Goal: Task Accomplishment & Management: Manage account settings

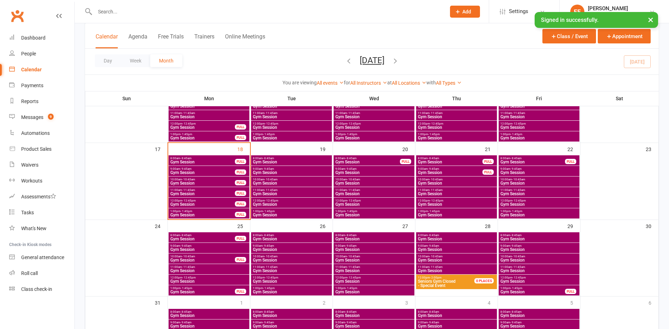
scroll to position [247, 0]
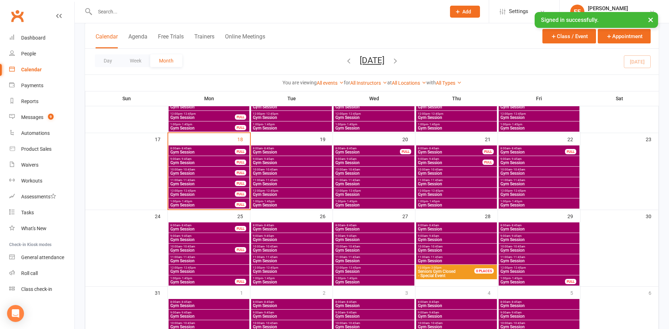
click at [182, 207] on span "Gym Session" at bounding box center [202, 205] width 65 height 4
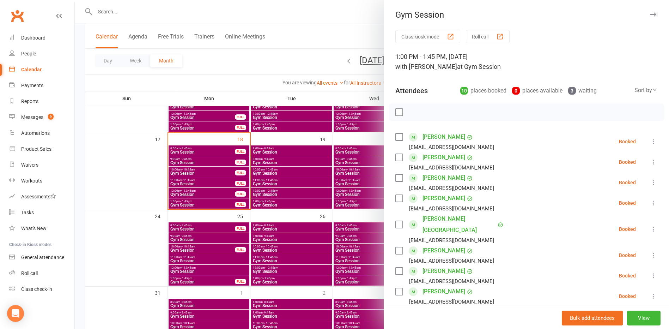
click at [650, 140] on icon at bounding box center [653, 141] width 7 height 7
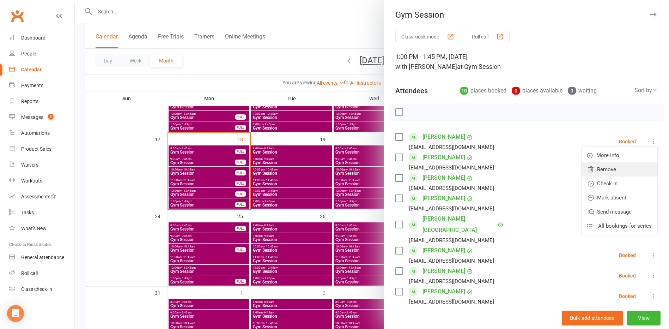
click at [600, 170] on link "Remove" at bounding box center [619, 169] width 76 height 14
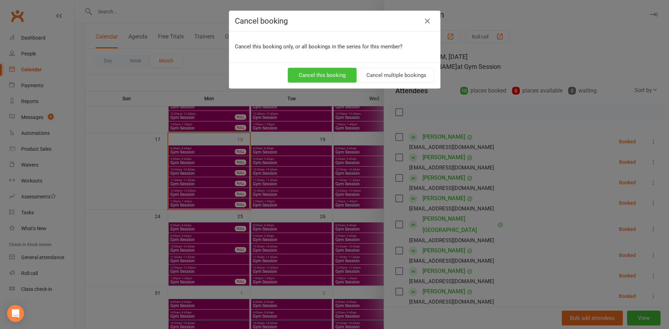
click at [314, 75] on button "Cancel this booking" at bounding box center [322, 75] width 69 height 15
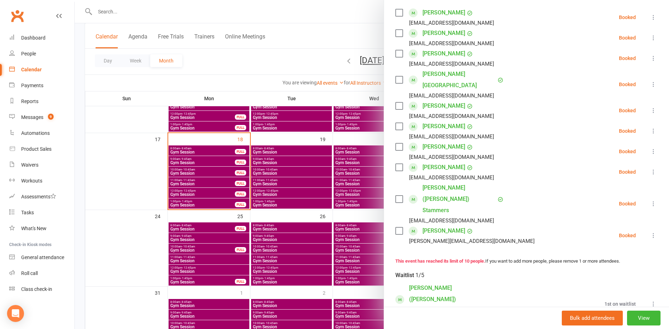
scroll to position [143, 0]
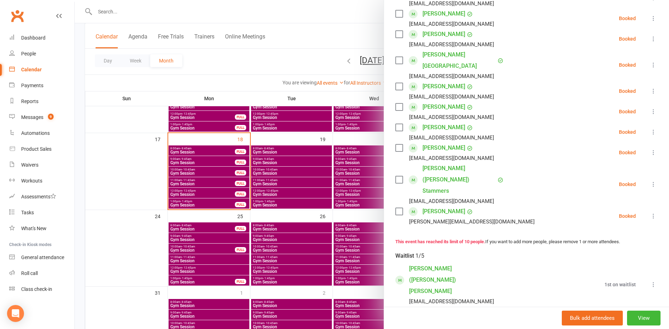
click at [110, 220] on div at bounding box center [372, 164] width 594 height 329
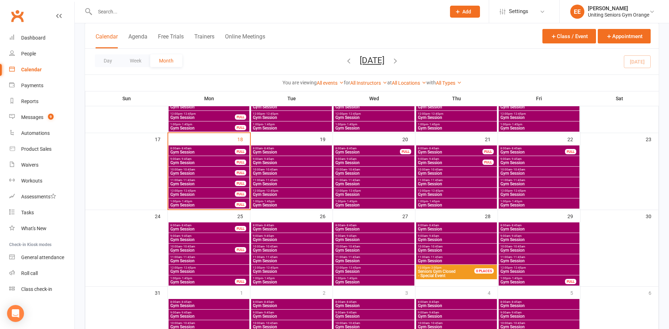
click at [192, 160] on span "Gym Session" at bounding box center [202, 162] width 65 height 4
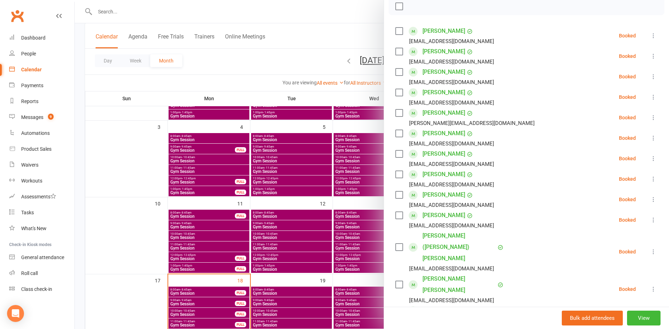
scroll to position [141, 0]
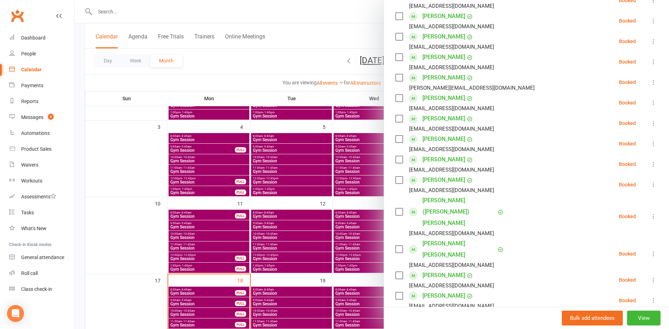
click at [102, 262] on div at bounding box center [372, 164] width 594 height 329
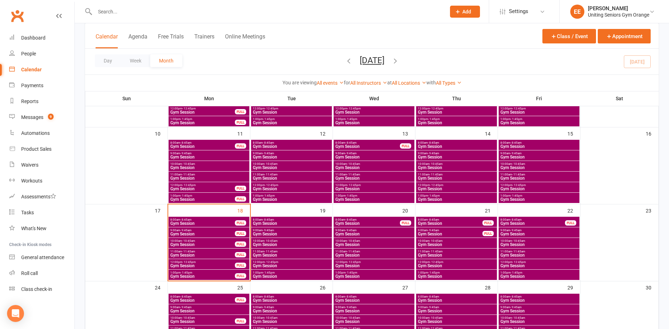
scroll to position [176, 0]
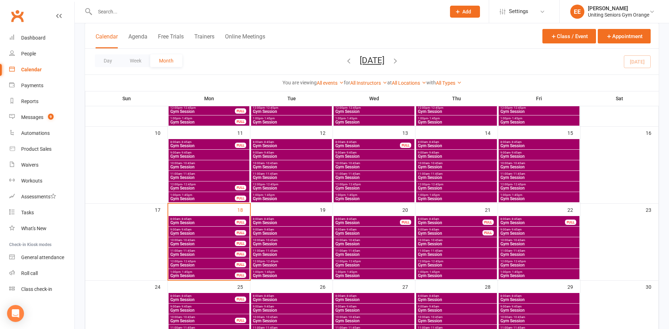
click at [357, 233] on span "Gym Session" at bounding box center [374, 233] width 78 height 4
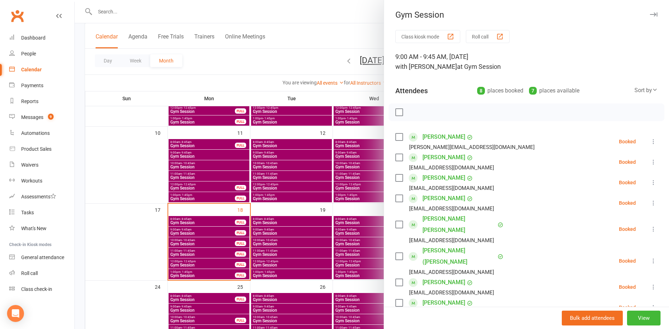
click at [650, 257] on icon at bounding box center [653, 260] width 7 height 7
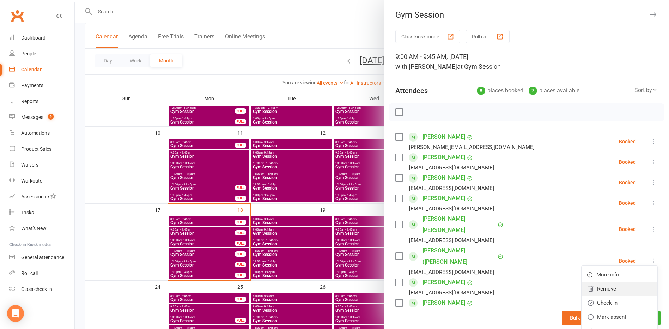
click at [594, 281] on link "Remove" at bounding box center [619, 288] width 76 height 14
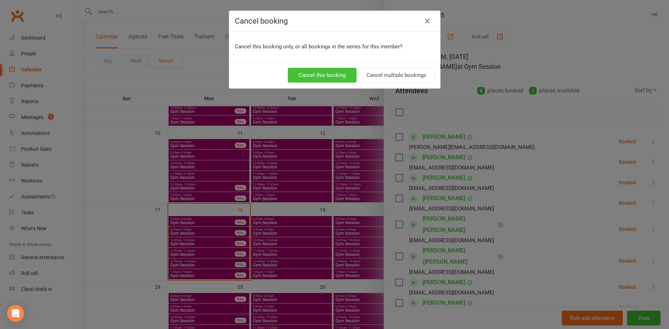
click at [304, 74] on button "Cancel this booking" at bounding box center [322, 75] width 69 height 15
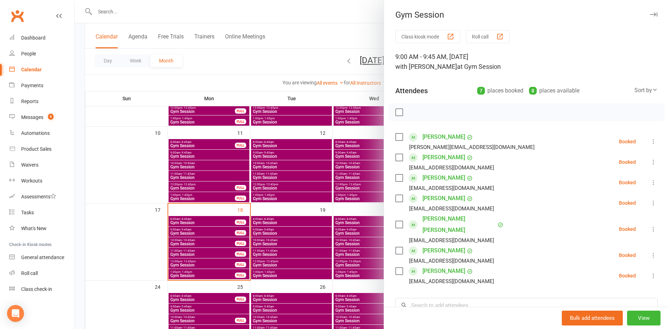
click at [119, 215] on div at bounding box center [372, 164] width 594 height 329
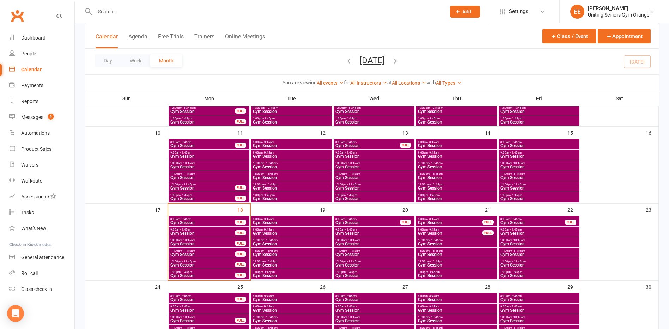
click at [198, 228] on span "9:00am - 9:45am" at bounding box center [202, 229] width 65 height 3
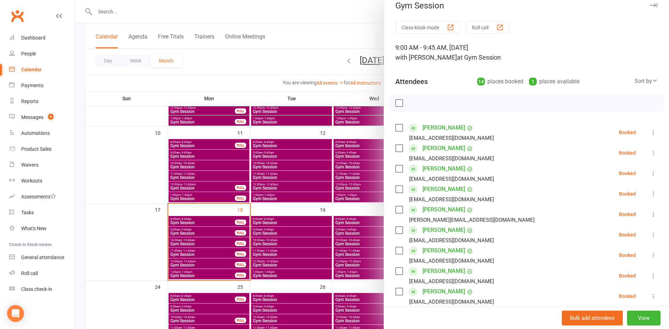
scroll to position [0, 0]
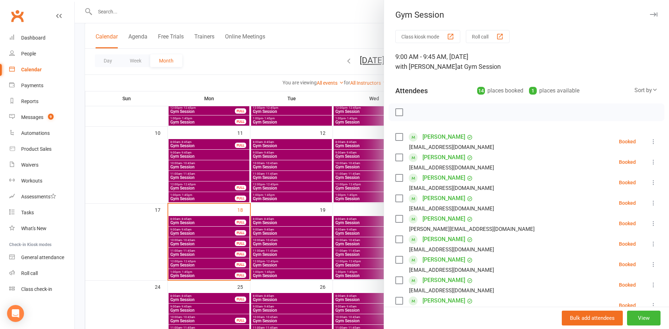
click at [143, 250] on div at bounding box center [372, 164] width 594 height 329
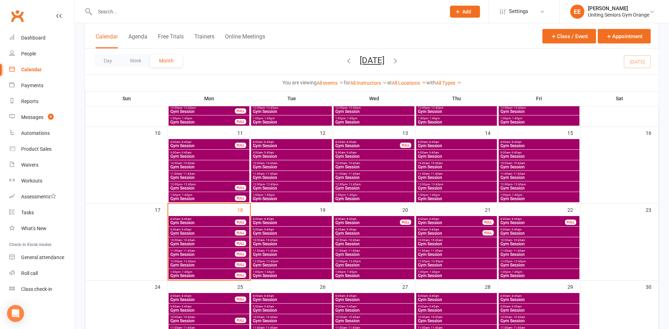
click at [187, 243] on span "Gym Session" at bounding box center [202, 243] width 65 height 4
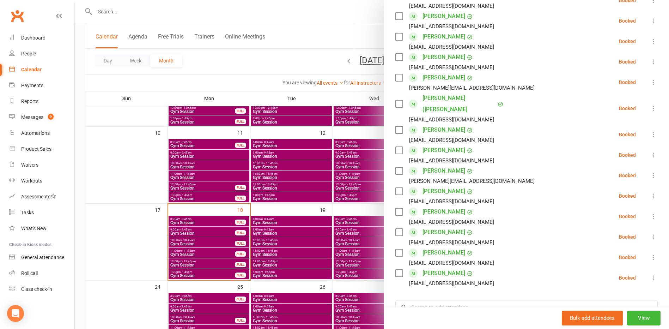
scroll to position [106, 0]
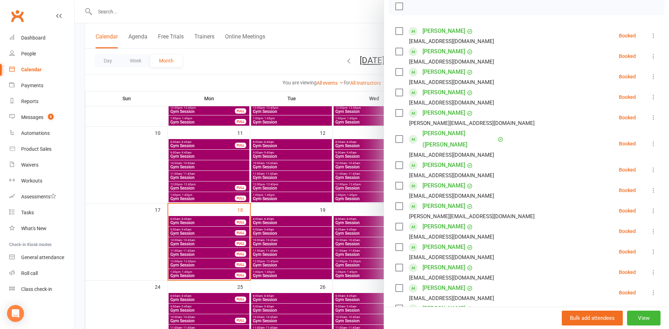
click at [220, 251] on div at bounding box center [372, 164] width 594 height 329
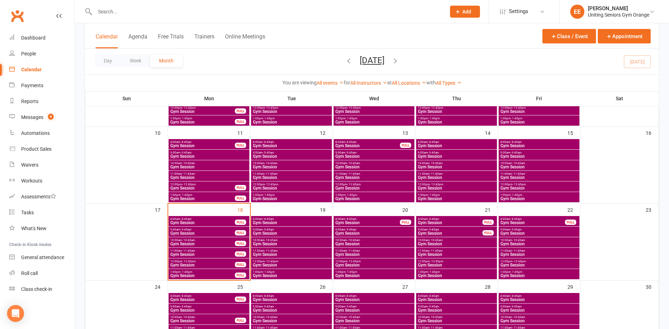
click at [220, 251] on span "11:00am - 11:45am" at bounding box center [202, 250] width 65 height 3
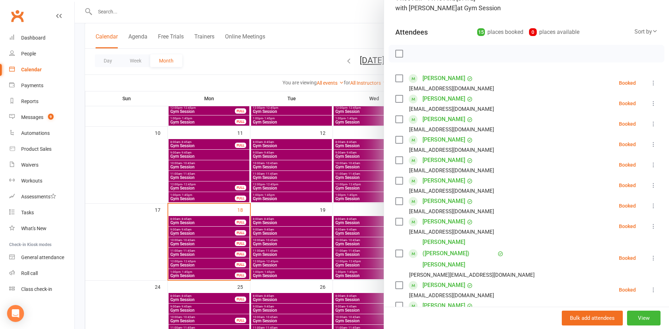
scroll to position [0, 0]
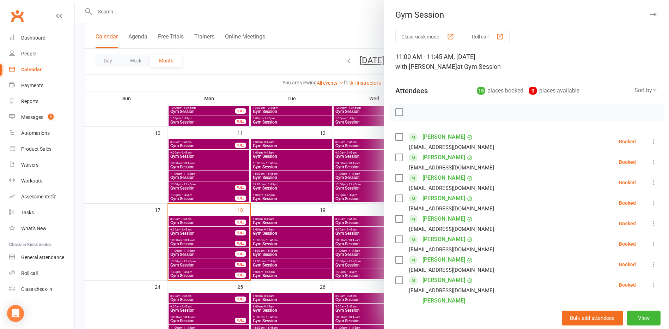
click at [81, 241] on div at bounding box center [372, 164] width 594 height 329
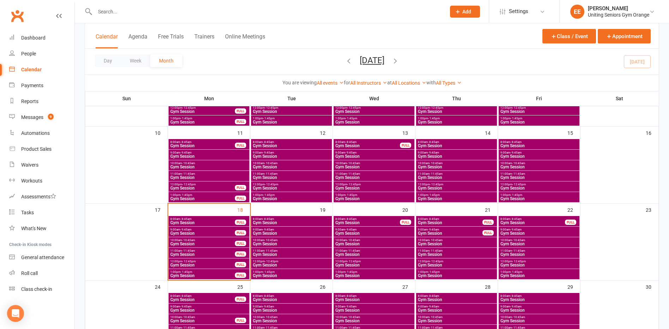
click at [211, 233] on span "Gym Session" at bounding box center [202, 233] width 65 height 4
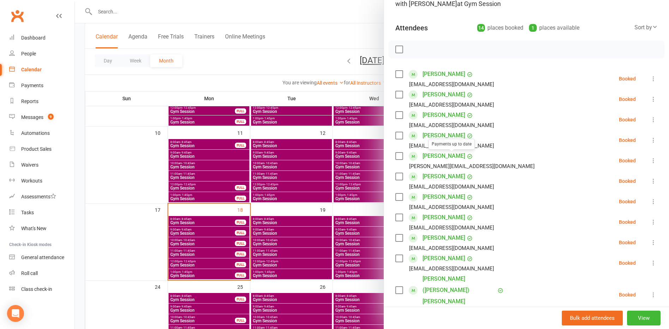
scroll to position [71, 0]
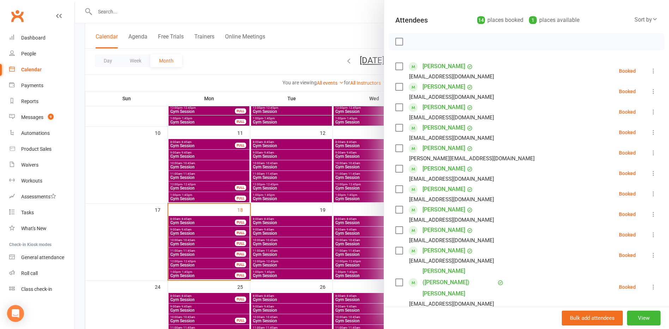
click at [650, 236] on icon at bounding box center [653, 234] width 7 height 7
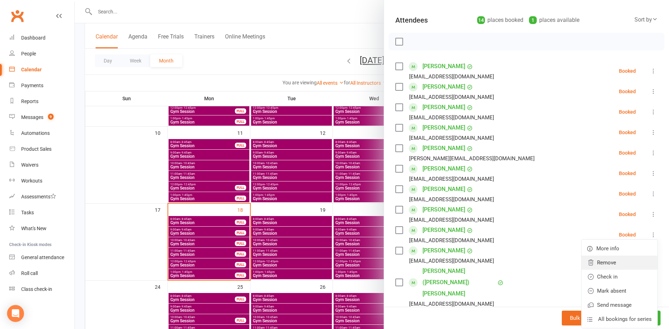
click at [614, 266] on link "Remove" at bounding box center [619, 262] width 76 height 14
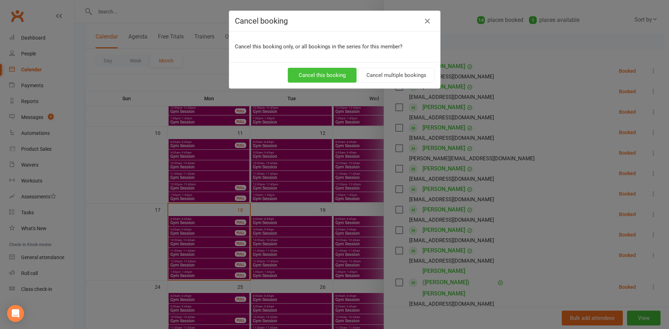
drag, startPoint x: 315, startPoint y: 73, endPoint x: 343, endPoint y: 100, distance: 38.9
click at [316, 73] on button "Cancel this booking" at bounding box center [322, 75] width 69 height 15
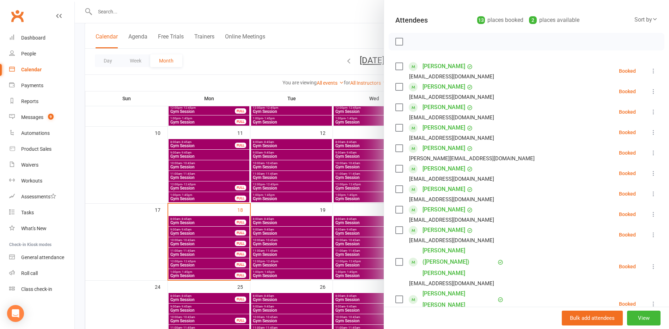
click at [650, 235] on icon at bounding box center [653, 234] width 7 height 7
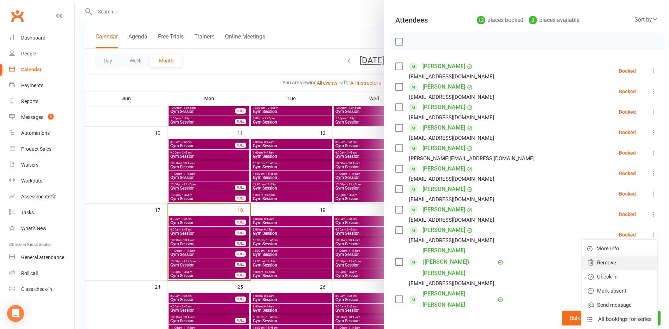
click at [605, 268] on link "Remove" at bounding box center [619, 262] width 76 height 14
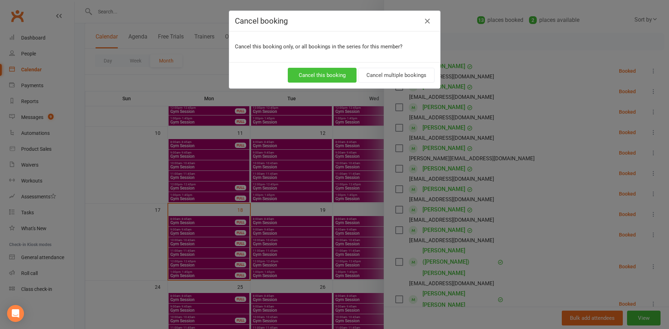
click at [310, 80] on button "Cancel this booking" at bounding box center [322, 75] width 69 height 15
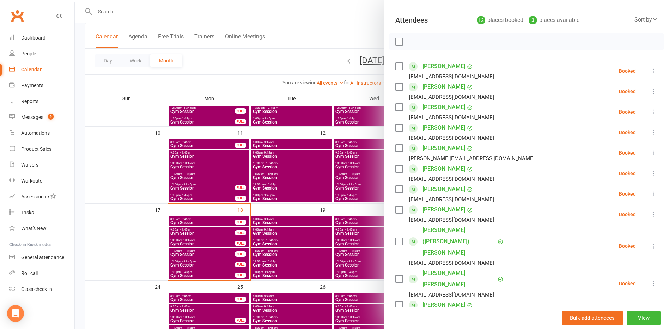
drag, startPoint x: 110, startPoint y: 251, endPoint x: 120, endPoint y: 253, distance: 10.1
click at [110, 252] on div at bounding box center [372, 164] width 594 height 329
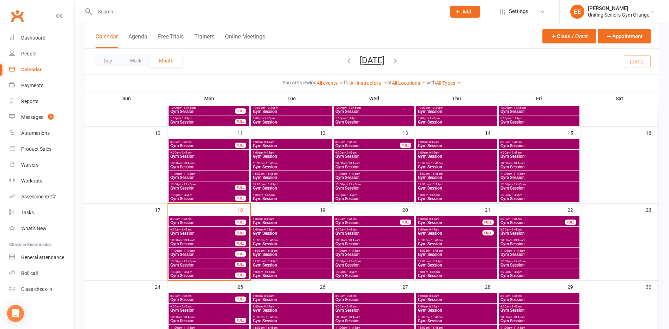
click at [191, 228] on span "9:00am - 9:45am" at bounding box center [202, 229] width 65 height 3
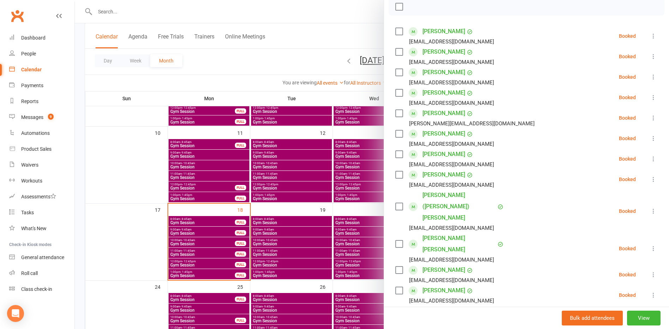
scroll to position [106, 0]
click at [650, 270] on icon at bounding box center [653, 273] width 7 height 7
click at [593, 295] on link "Remove" at bounding box center [619, 302] width 76 height 14
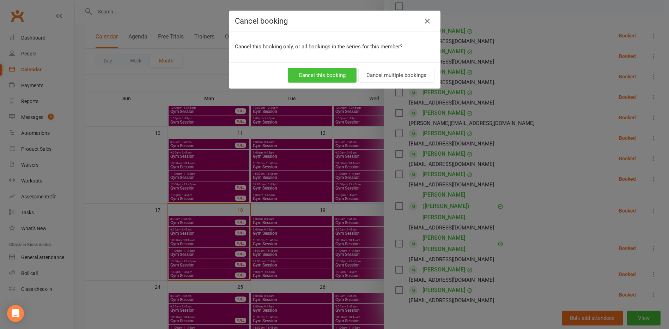
click at [310, 77] on button "Cancel this booking" at bounding box center [322, 75] width 69 height 15
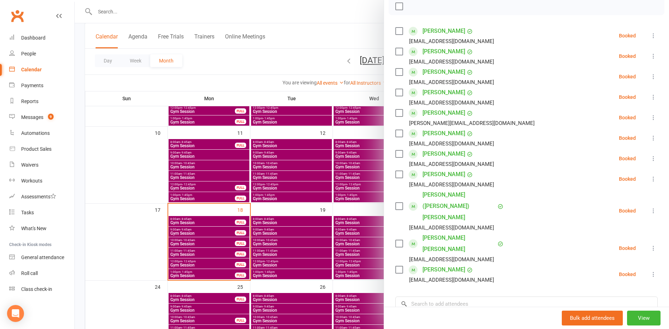
scroll to position [0, 0]
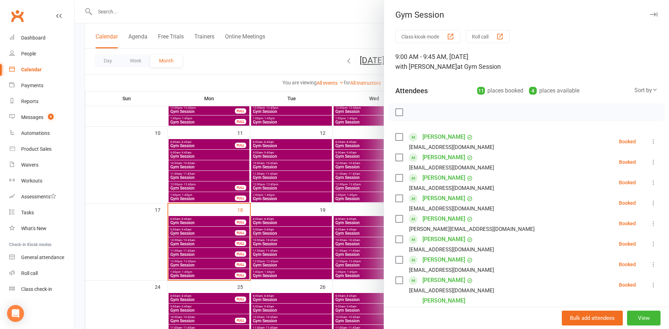
click at [147, 17] on div at bounding box center [372, 164] width 594 height 329
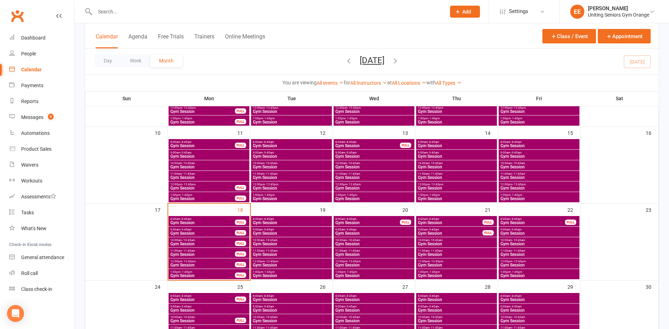
click at [147, 16] on input "text" at bounding box center [267, 12] width 348 height 10
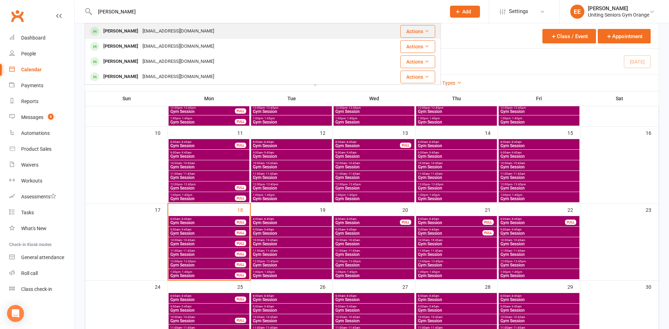
type input "[PERSON_NAME]"
click at [147, 33] on div "[EMAIL_ADDRESS][DOMAIN_NAME]" at bounding box center [178, 31] width 76 height 10
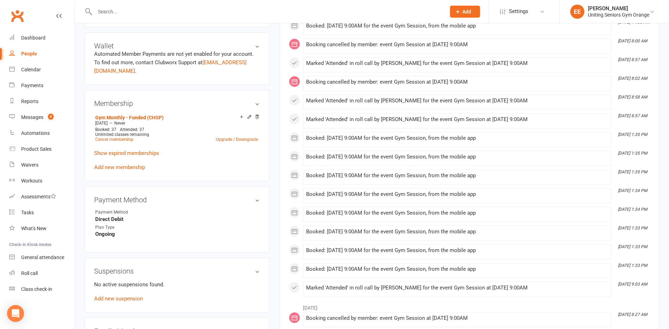
scroll to position [388, 0]
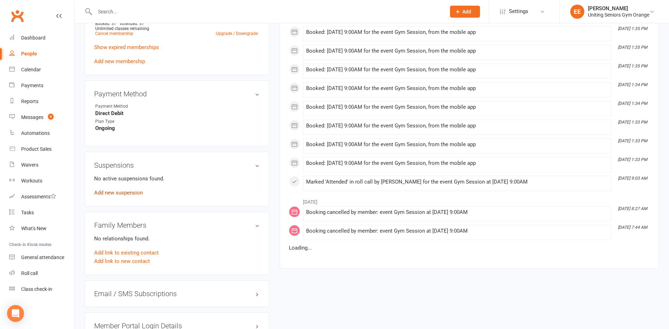
click at [106, 192] on link "Add new suspension" at bounding box center [118, 192] width 49 height 6
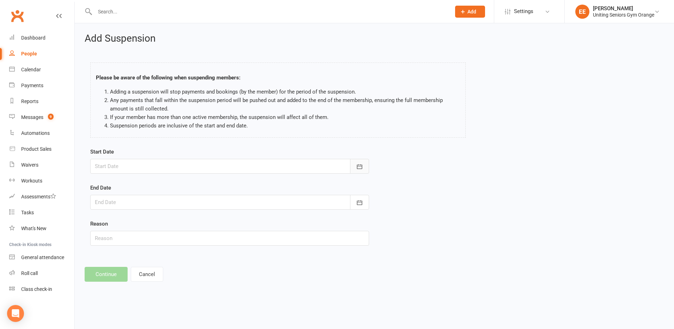
click at [354, 165] on button "button" at bounding box center [359, 166] width 19 height 15
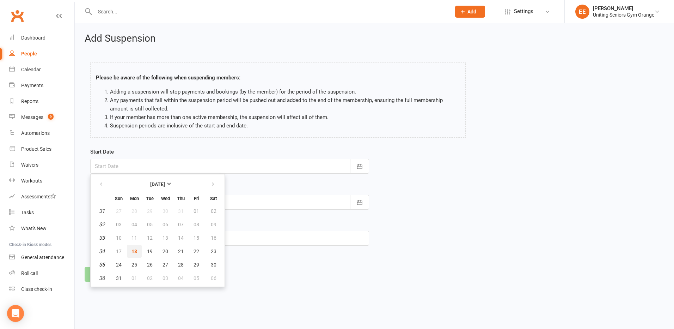
click at [132, 251] on span "18" at bounding box center [135, 251] width 6 height 6
type input "[DATE]"
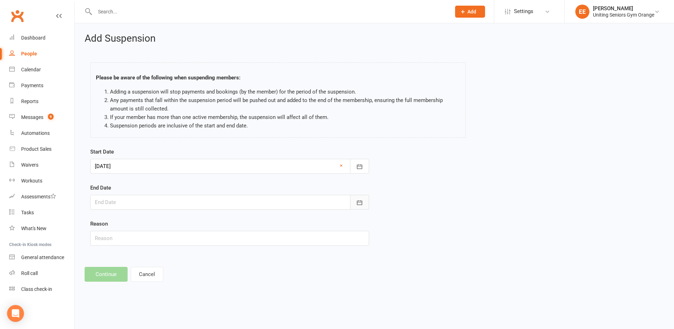
click at [357, 205] on icon "button" at bounding box center [359, 202] width 7 height 7
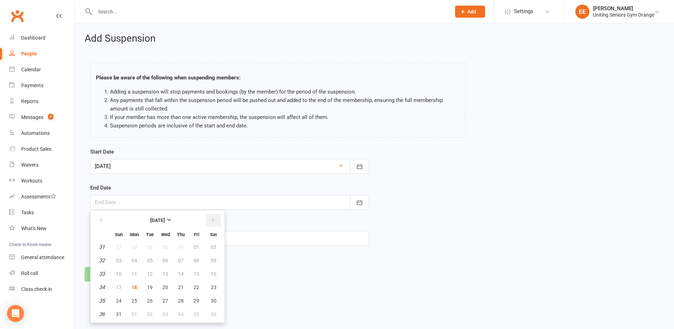
click at [212, 225] on button "button" at bounding box center [213, 220] width 15 height 13
click at [117, 245] on span "31" at bounding box center [119, 247] width 6 height 6
type input "[DATE]"
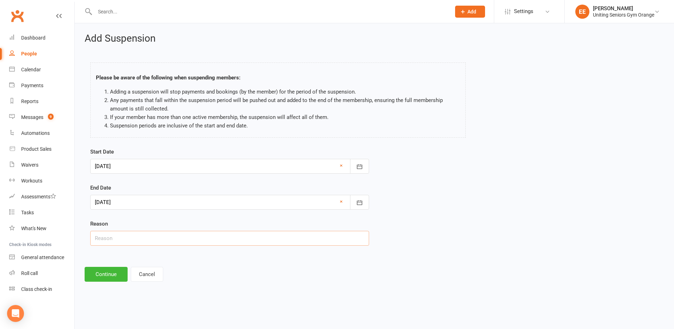
click at [129, 244] on input "text" at bounding box center [229, 238] width 279 height 15
type input "Shoulder pain"
click at [109, 275] on button "Continue" at bounding box center [106, 274] width 43 height 15
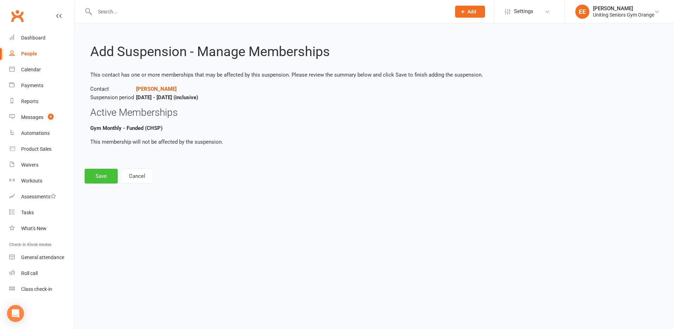
click at [104, 176] on button "Save" at bounding box center [101, 176] width 33 height 15
